Goal: Use online tool/utility: Utilize a website feature to perform a specific function

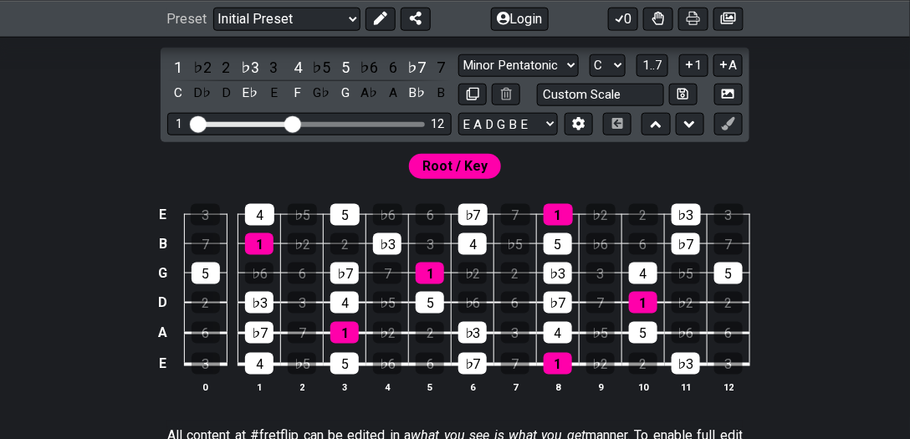
scroll to position [334, 0]
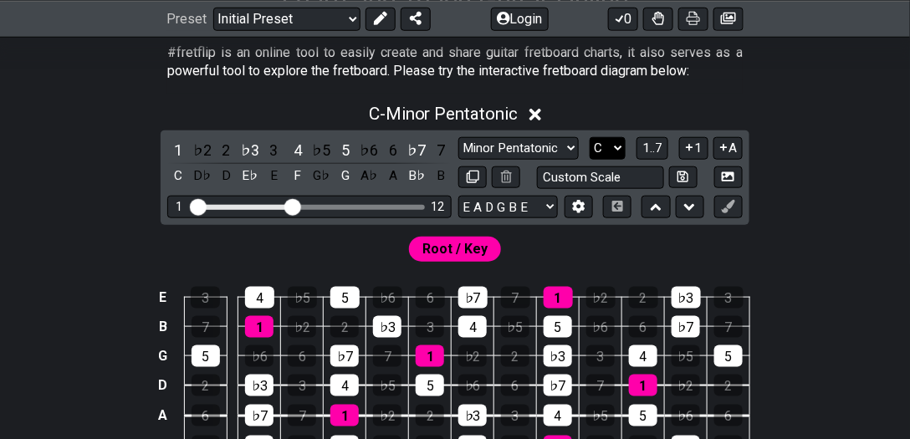
click at [599, 144] on select "A♭ A A♯ B♭ B C C♯ D♭ D D♯ E♭ E F F♯ G♭ G G♯" at bounding box center [607, 148] width 36 height 23
select select "D"
click at [590, 137] on select "A♭ A A♯ B♭ B C C♯ D♭ D D♯ E♭ E F F♯ G♭ G G♯" at bounding box center [607, 148] width 36 height 23
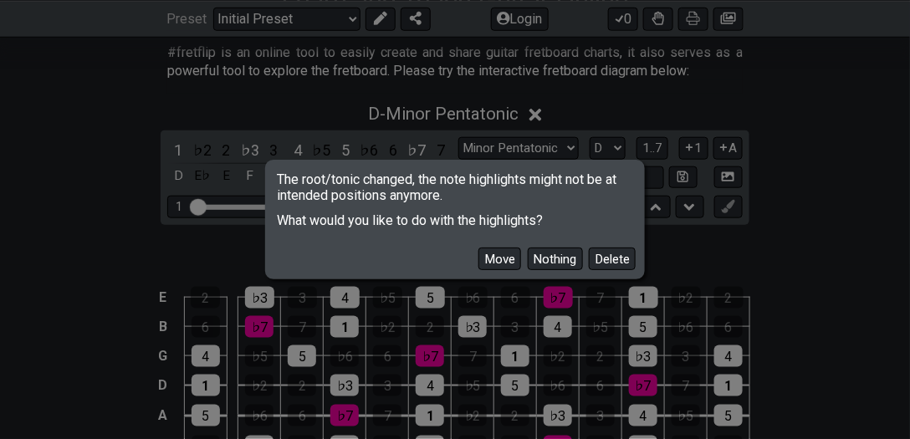
click at [502, 252] on button "Move" at bounding box center [499, 258] width 43 height 23
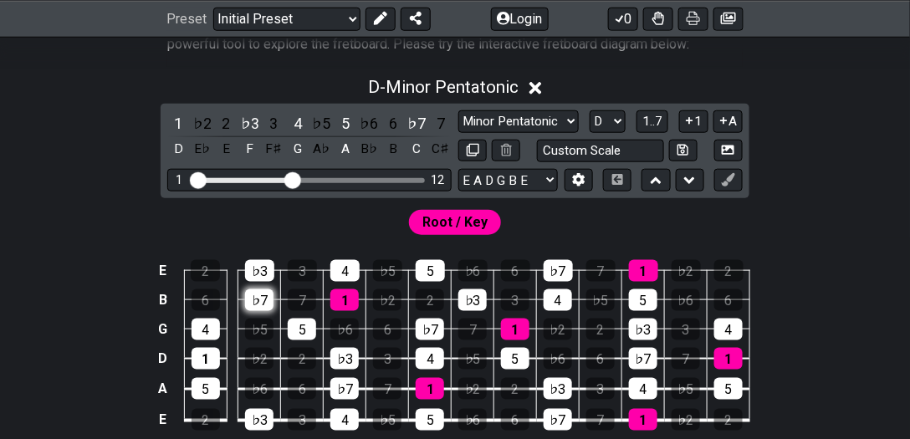
scroll to position [382, 0]
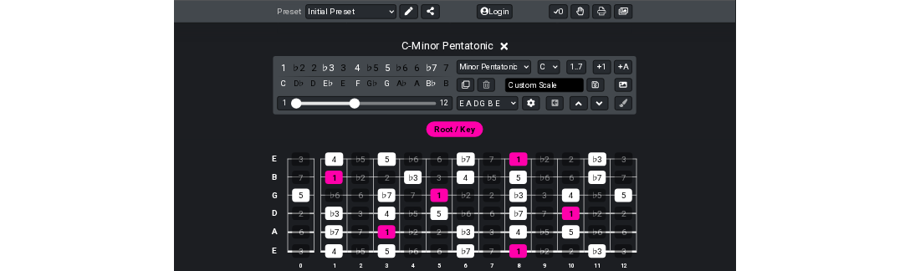
scroll to position [382, 0]
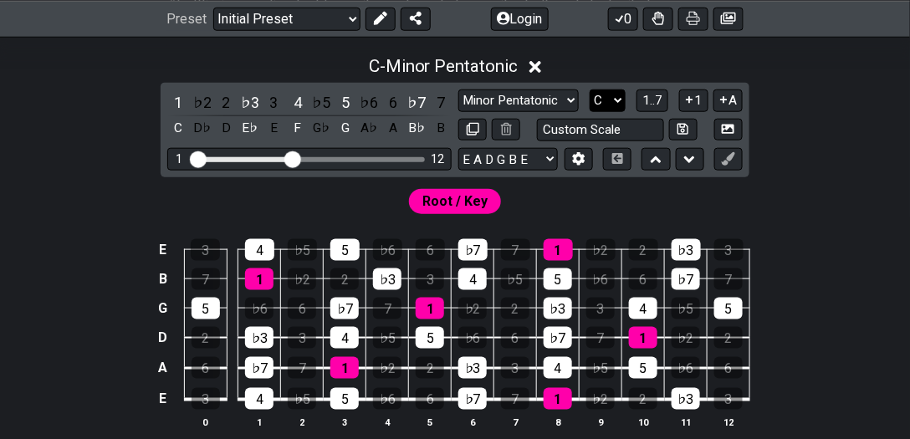
click at [616, 93] on select "A♭ A A♯ B♭ B C C♯ D♭ D D♯ E♭ E F F♯ G♭ G G♯" at bounding box center [607, 100] width 36 height 23
select select "F"
click at [590, 89] on select "A♭ A A♯ B♭ B C C♯ D♭ D D♯ E♭ E F F♯ G♭ G G♯" at bounding box center [607, 100] width 36 height 23
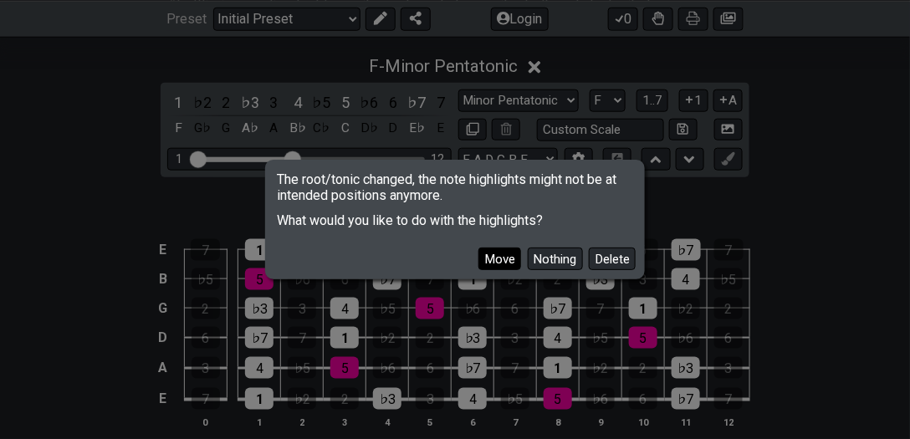
click at [485, 255] on button "Move" at bounding box center [499, 258] width 43 height 23
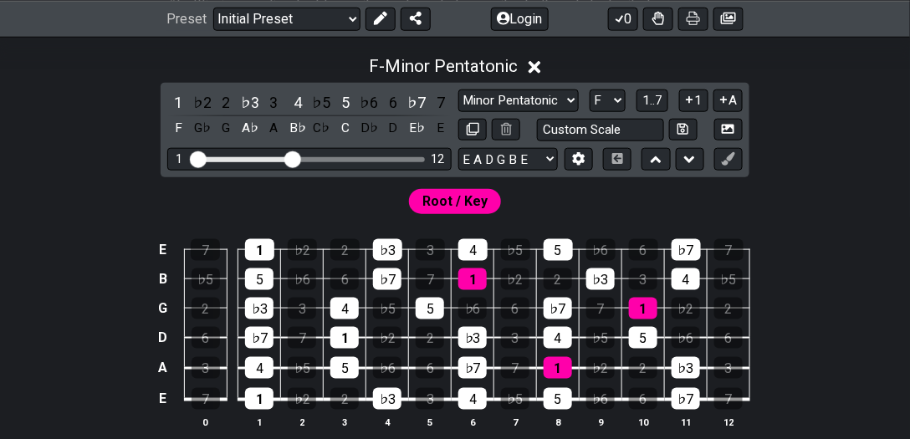
click at [521, 85] on div "1 ♭2 2 ♭3 3 4 ♭5 5 ♭6 6 ♭7 7 F G♭ G A♭ A B♭ C♭ C D♭ D E♭ E Minor Pentatonic Cli…" at bounding box center [455, 130] width 589 height 94
click at [522, 94] on select "Minor Pentatonic Click to edit Minor Pentatonic Major Pentatonic Minor Blues Ma…" at bounding box center [518, 100] width 120 height 23
click at [458, 89] on select "Minor Pentatonic Click to edit Minor Pentatonic Major Pentatonic Minor Blues Ma…" at bounding box center [518, 100] width 120 height 23
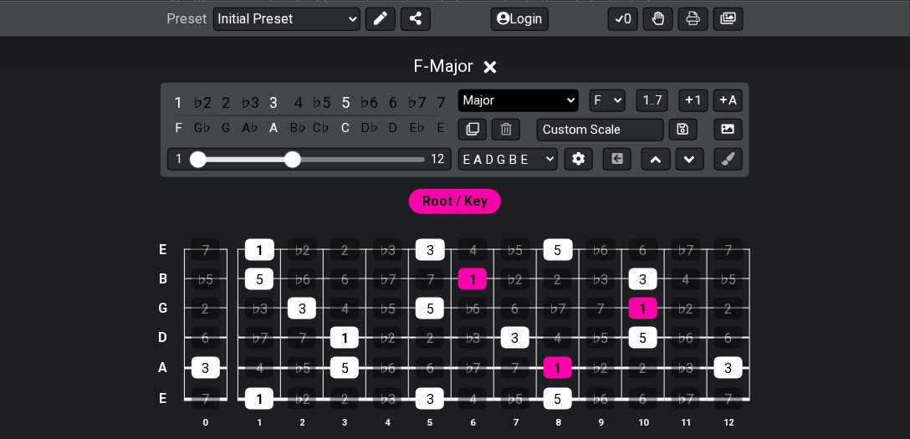
click at [567, 95] on select "Minor Pentatonic Click to edit Minor Pentatonic Major Pentatonic Minor Blues Ma…" at bounding box center [518, 100] width 120 height 23
select select "Major Pentatonic"
click at [458, 89] on select "Minor Pentatonic Click to edit Minor Pentatonic Major Pentatonic Minor Blues Ma…" at bounding box center [518, 100] width 120 height 23
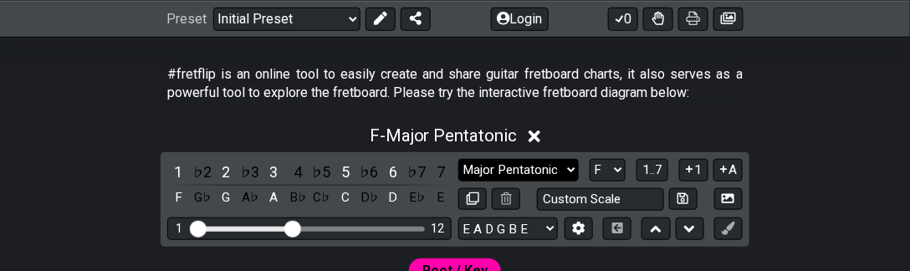
scroll to position [334, 0]
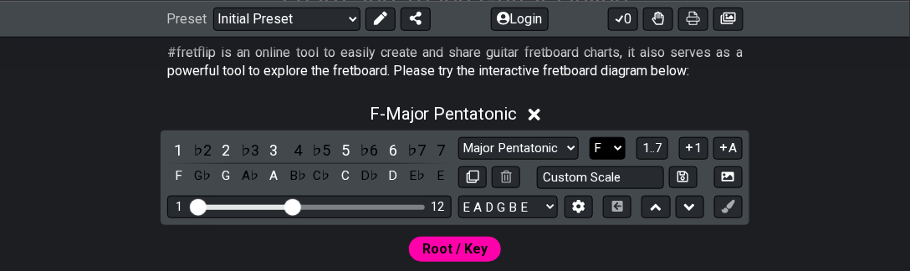
click at [604, 142] on select "A♭ A A♯ B♭ B C C♯ D♭ D D♯ E♭ E F F♯ G♭ G G♯" at bounding box center [607, 148] width 36 height 23
select select "G"
click at [590, 137] on select "A♭ A A♯ B♭ B C C♯ D♭ D D♯ E♭ E F F♯ G♭ G G♯" at bounding box center [607, 148] width 36 height 23
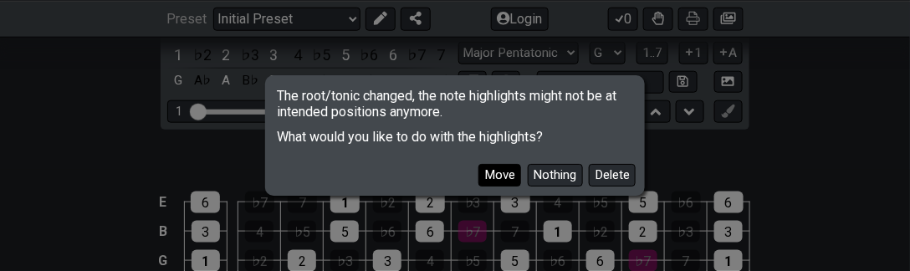
click at [498, 176] on button "Move" at bounding box center [499, 175] width 43 height 23
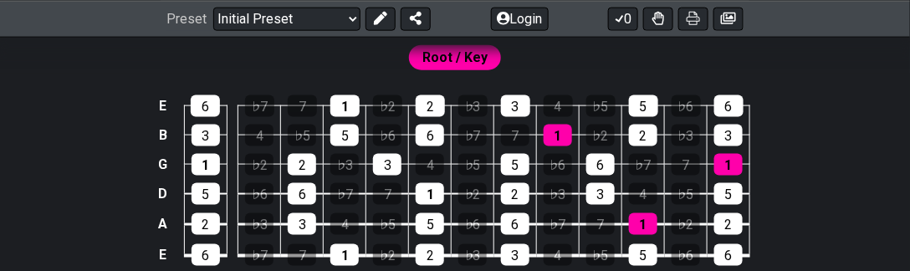
scroll to position [525, 0]
